Goal: Information Seeking & Learning: Learn about a topic

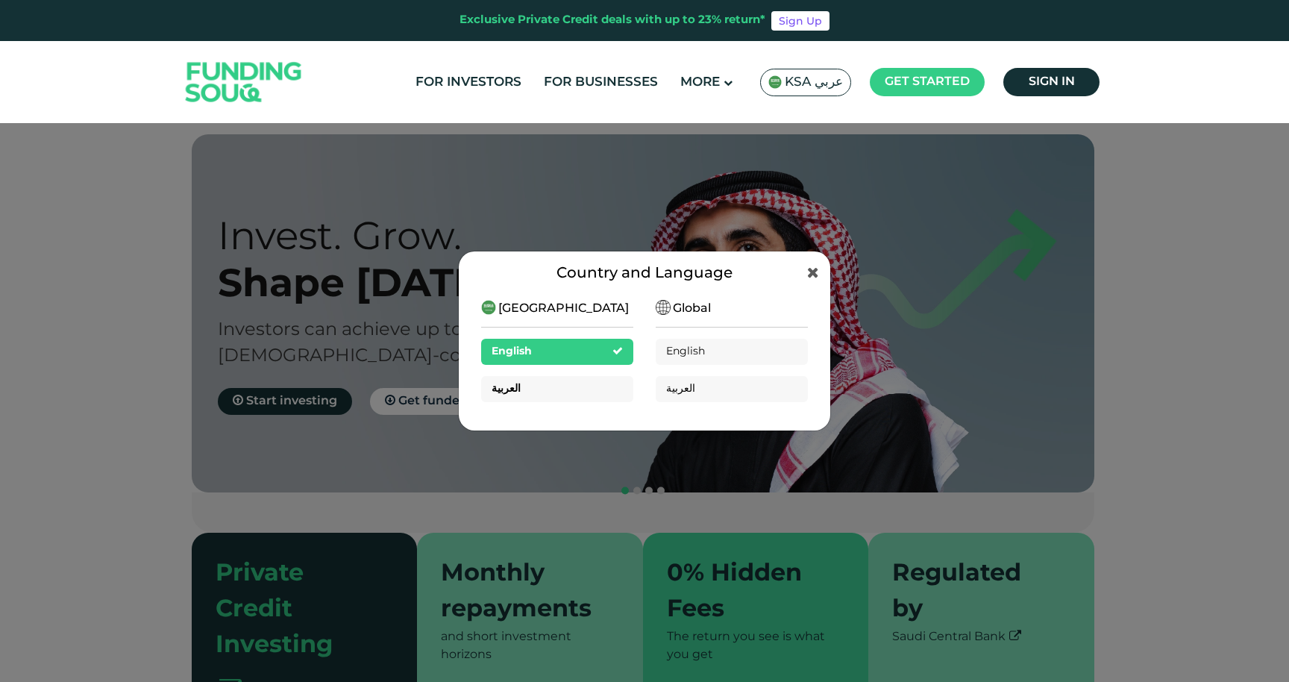
click at [557, 395] on div "العربية" at bounding box center [557, 389] width 152 height 26
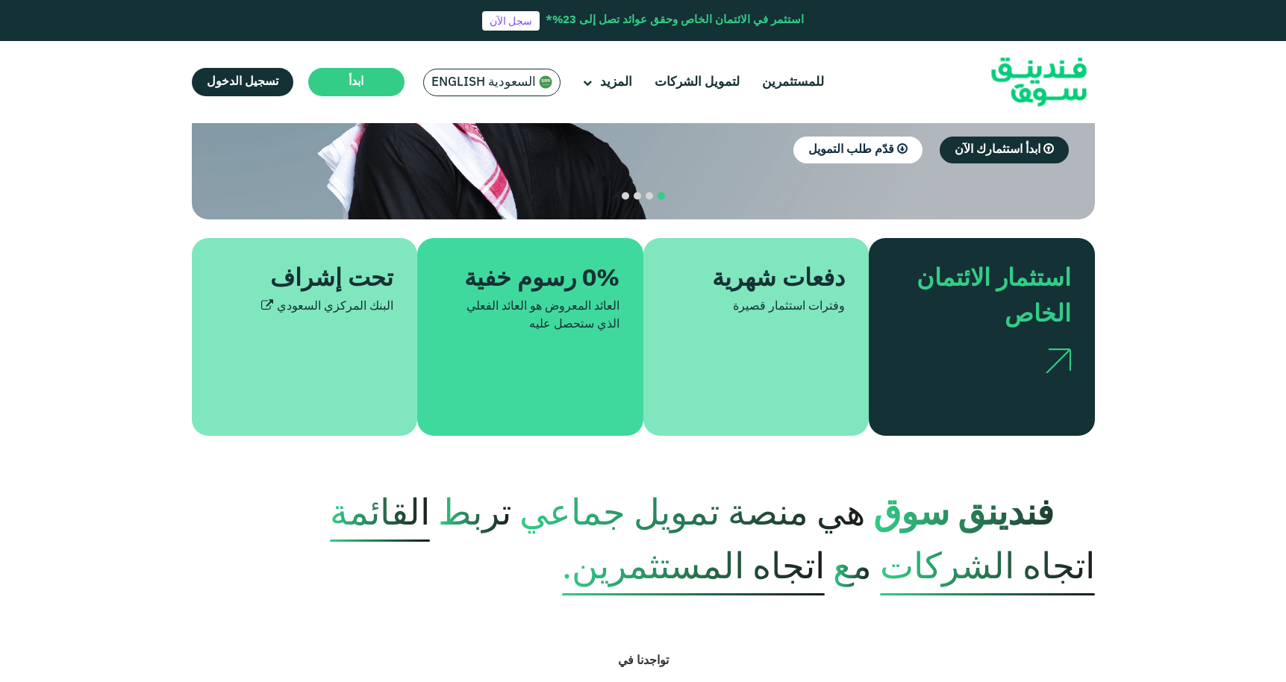
scroll to position [142, 0]
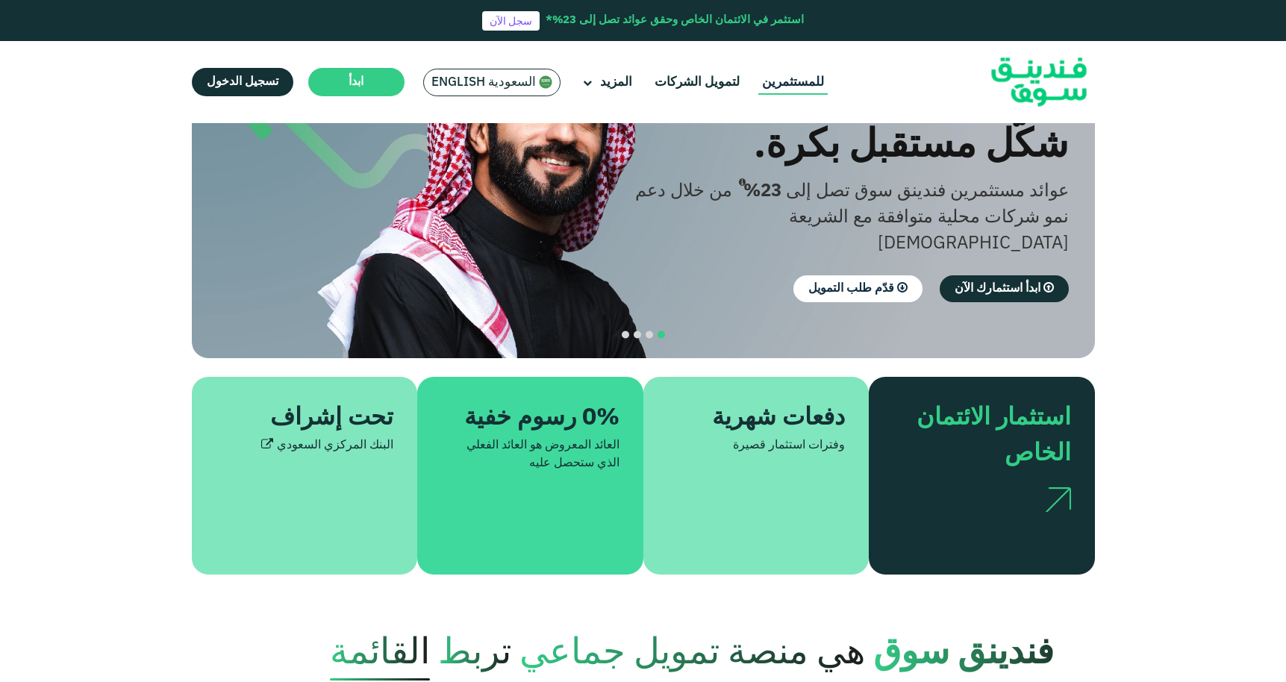
click at [774, 86] on link "للمستثمرين" at bounding box center [792, 82] width 69 height 25
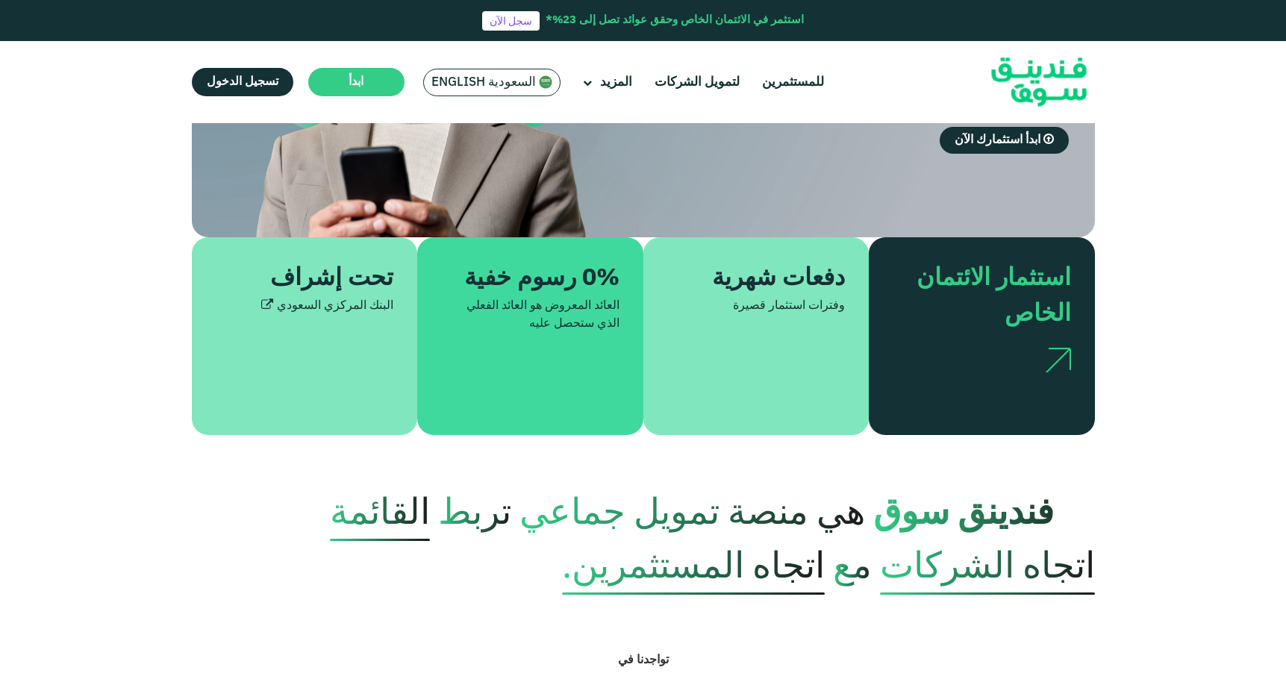
scroll to position [275, 0]
